Goal: Information Seeking & Learning: Check status

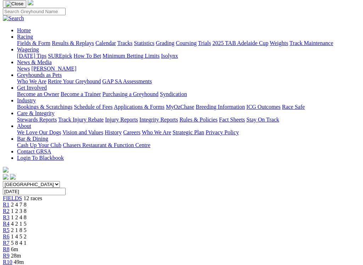
scroll to position [0, 36]
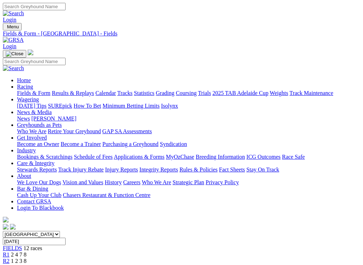
click at [52, 90] on link "Results & Replays" at bounding box center [73, 93] width 42 height 6
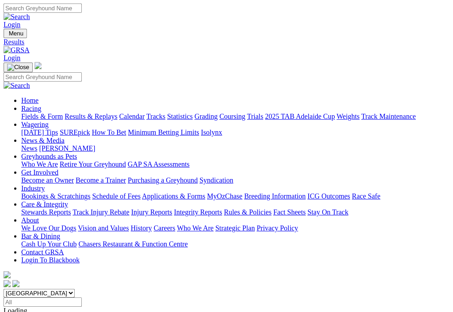
scroll to position [6, 0]
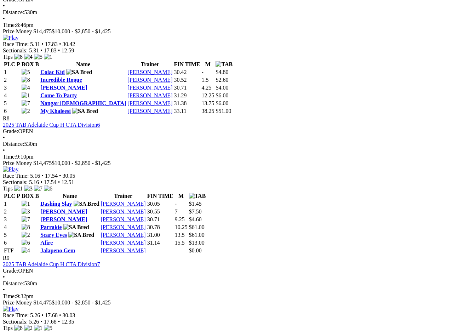
scroll to position [1177, 0]
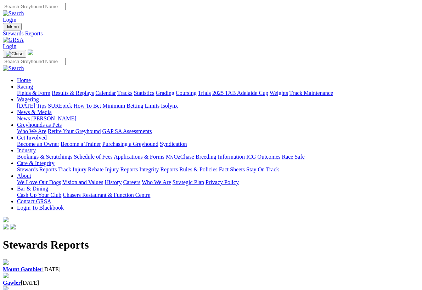
click at [40, 167] on link "Stewards Reports" at bounding box center [37, 170] width 40 height 6
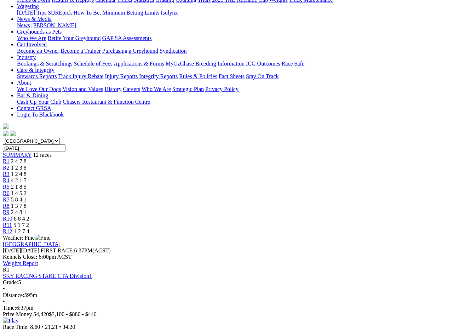
scroll to position [94, 0]
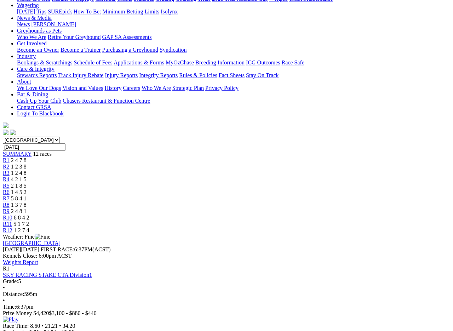
click at [18, 317] on img at bounding box center [11, 320] width 16 height 6
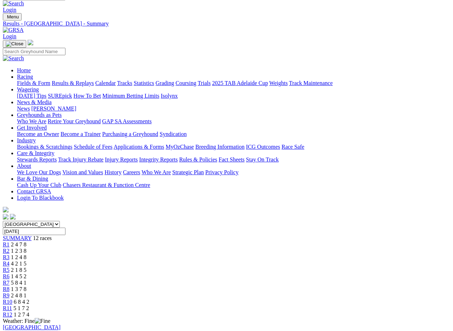
scroll to position [0, 0]
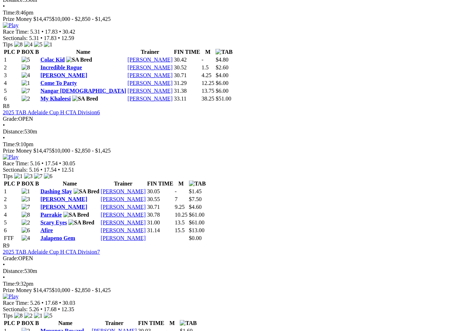
scroll to position [1189, 0]
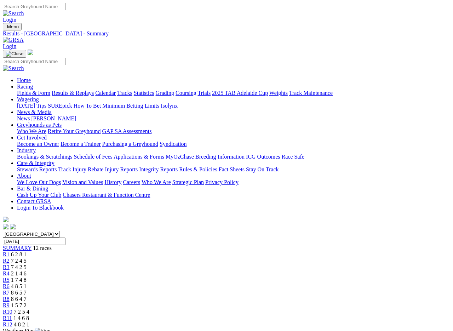
click at [24, 37] on img at bounding box center [13, 40] width 21 height 6
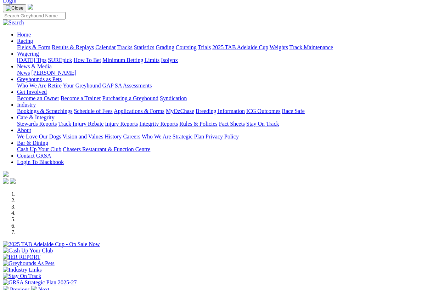
scroll to position [33, 0]
click at [37, 286] on img at bounding box center [34, 289] width 6 height 6
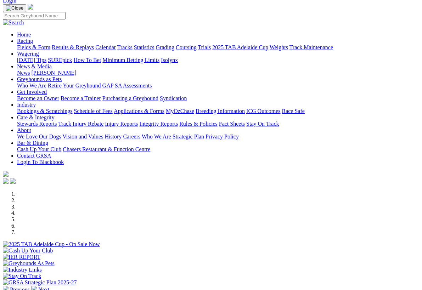
click at [37, 286] on img at bounding box center [34, 289] width 6 height 6
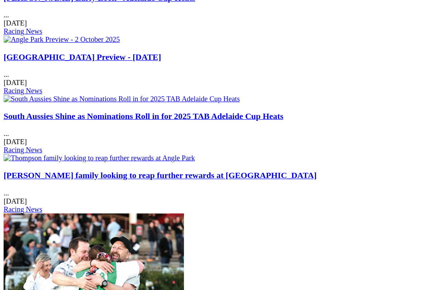
scroll to position [941, 0]
